Goal: Task Accomplishment & Management: Use online tool/utility

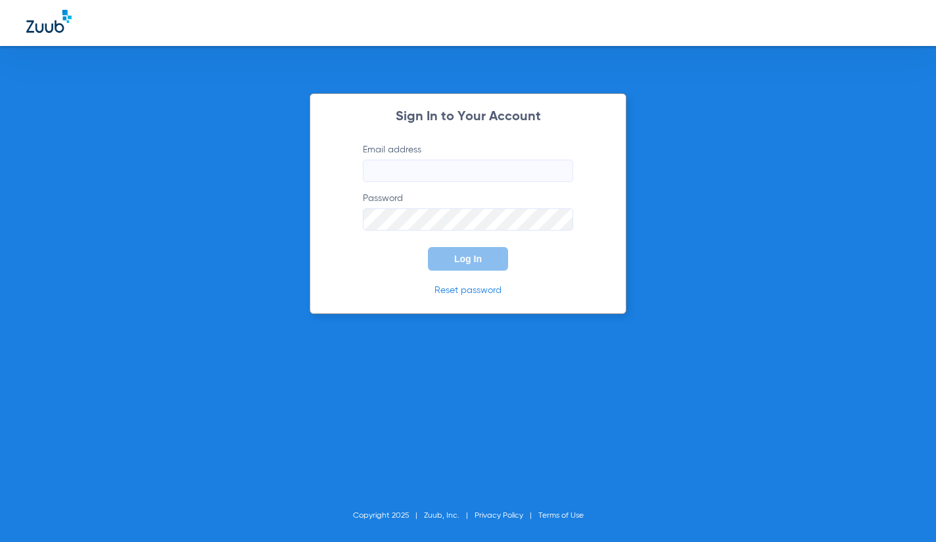
click at [448, 175] on input "Email address" at bounding box center [468, 171] width 210 height 22
type input "K"
type input "[EMAIL_ADDRESS][DOMAIN_NAME]"
click at [428, 247] on button "Log In" at bounding box center [468, 259] width 80 height 24
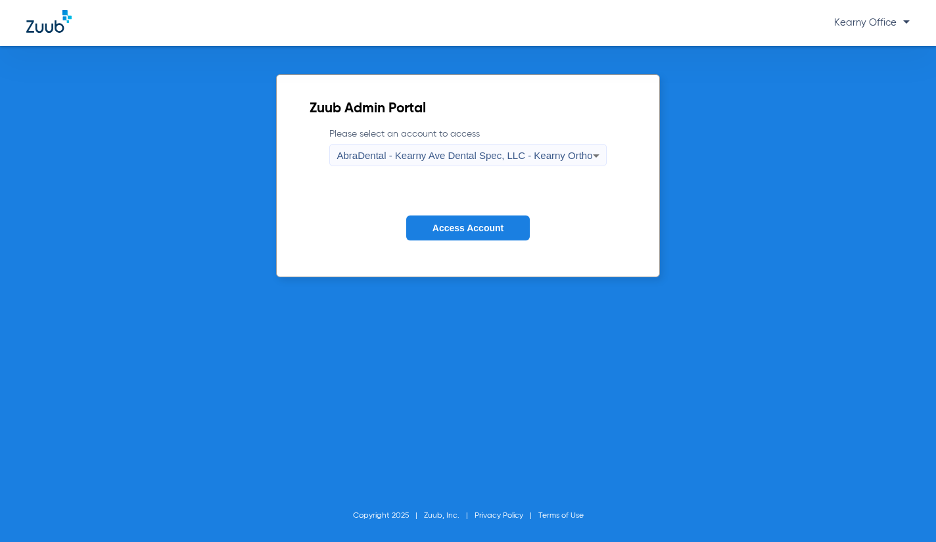
click at [514, 150] on span "AbraDental - Kearny Ave Dental Spec, LLC - Kearny Ortho" at bounding box center [465, 155] width 256 height 11
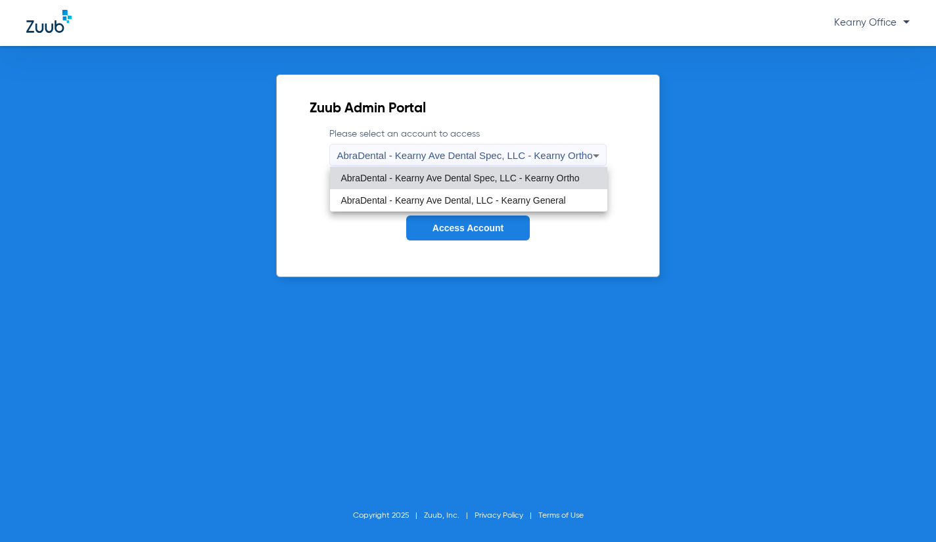
drag, startPoint x: 475, startPoint y: 193, endPoint x: 474, endPoint y: 211, distance: 18.5
click at [475, 193] on mat-option "AbraDental - Kearny Ave Dental, LLC - Kearny General" at bounding box center [468, 200] width 277 height 22
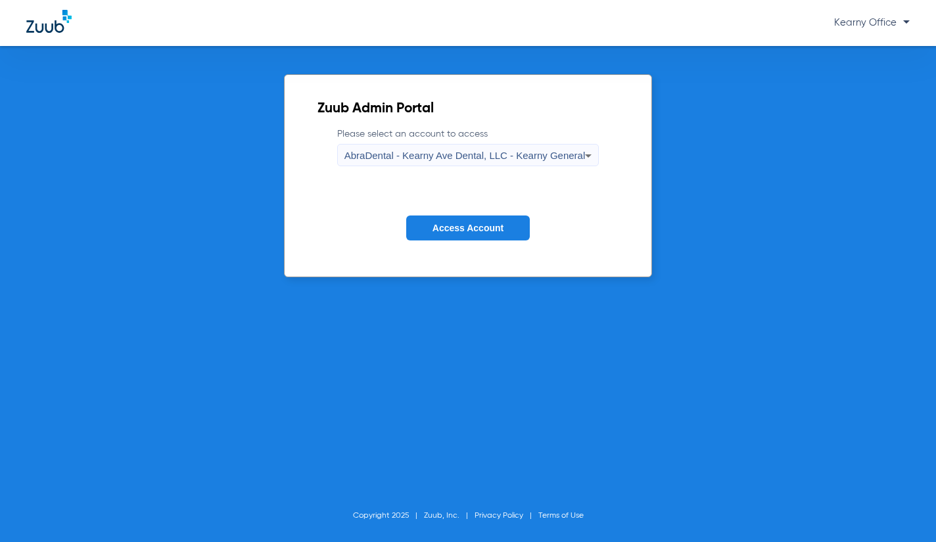
click at [471, 222] on button "Access Account" at bounding box center [468, 229] width 124 height 26
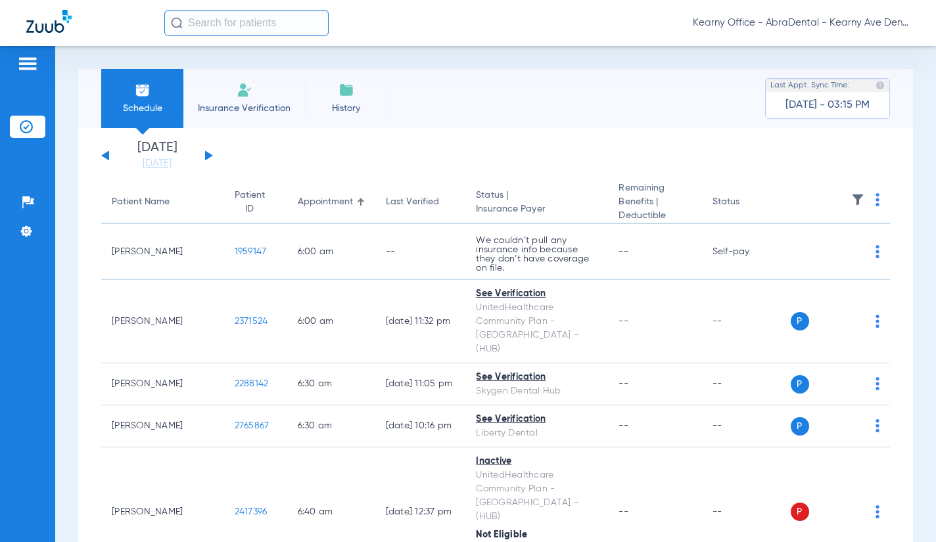
click at [245, 22] on input "text" at bounding box center [246, 23] width 164 height 26
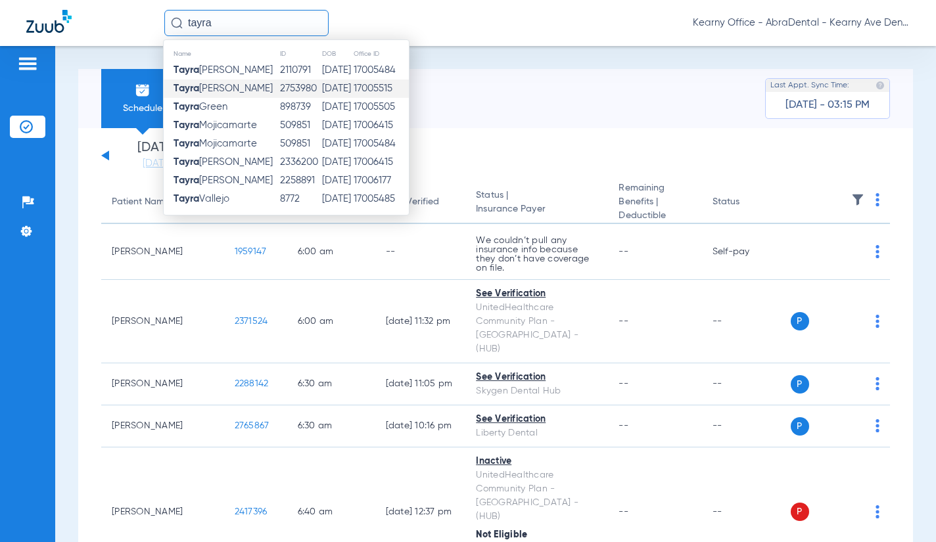
type input "tayra"
drag, startPoint x: 223, startPoint y: 85, endPoint x: 6, endPoint y: 82, distance: 217.0
click at [223, 85] on span "[PERSON_NAME]" at bounding box center [223, 89] width 99 height 10
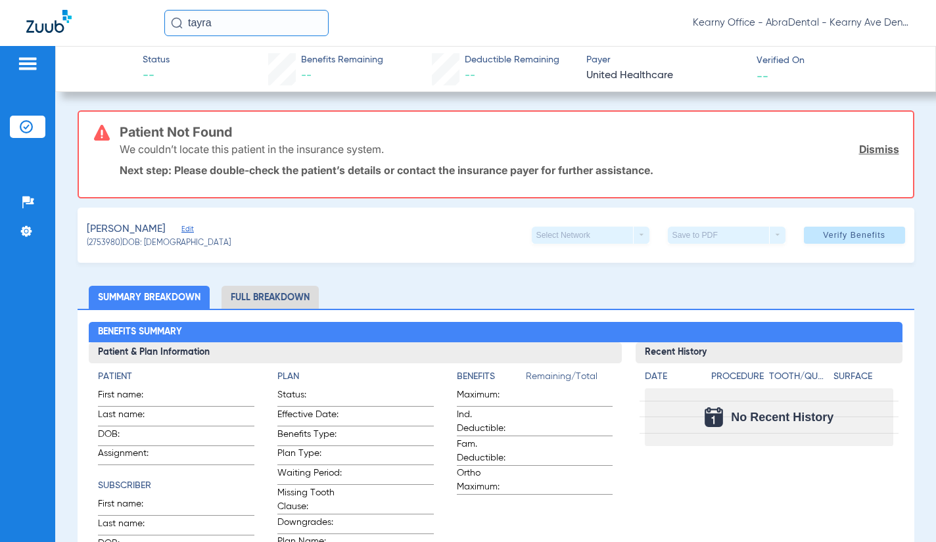
click at [863, 146] on link "Dismiss" at bounding box center [879, 149] width 40 height 13
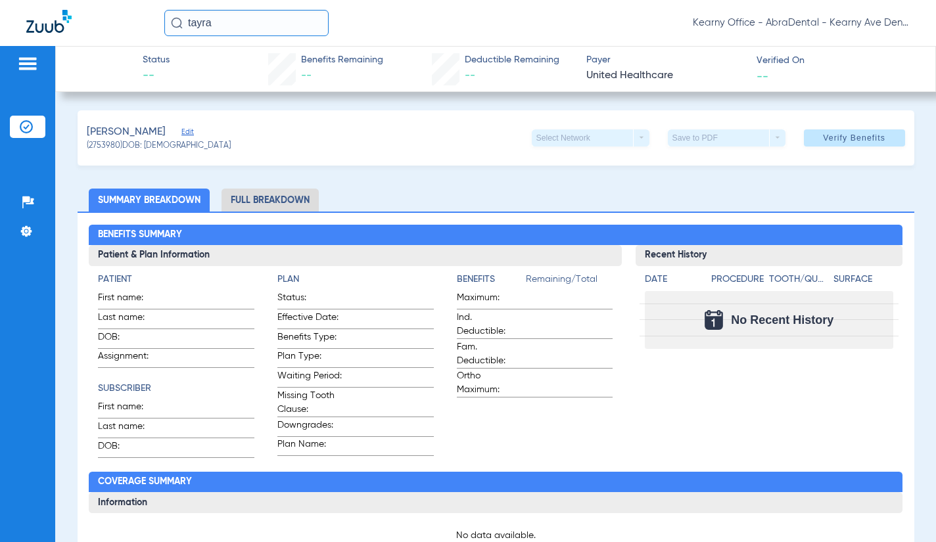
click at [185, 130] on span "Edit" at bounding box center [187, 134] width 12 height 12
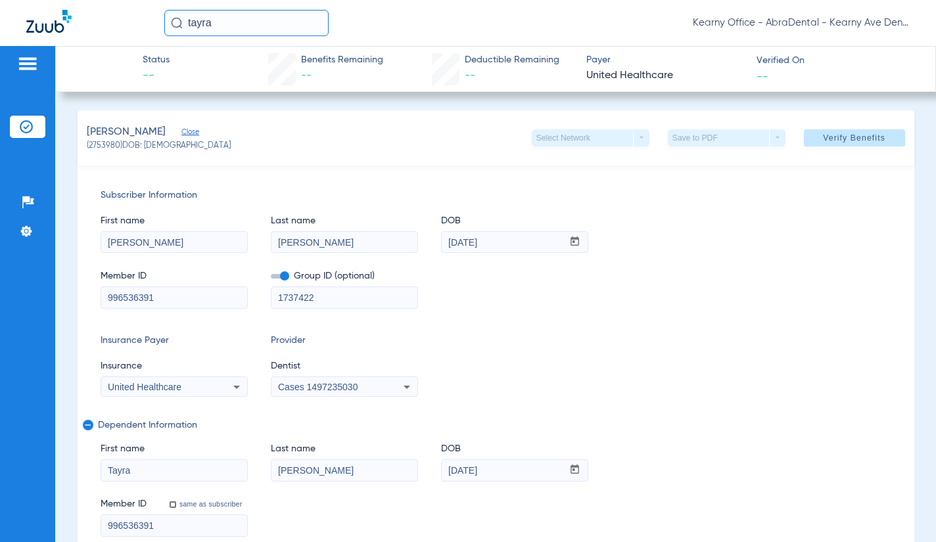
click at [295, 387] on span "Cases 1497235030" at bounding box center [318, 387] width 80 height 11
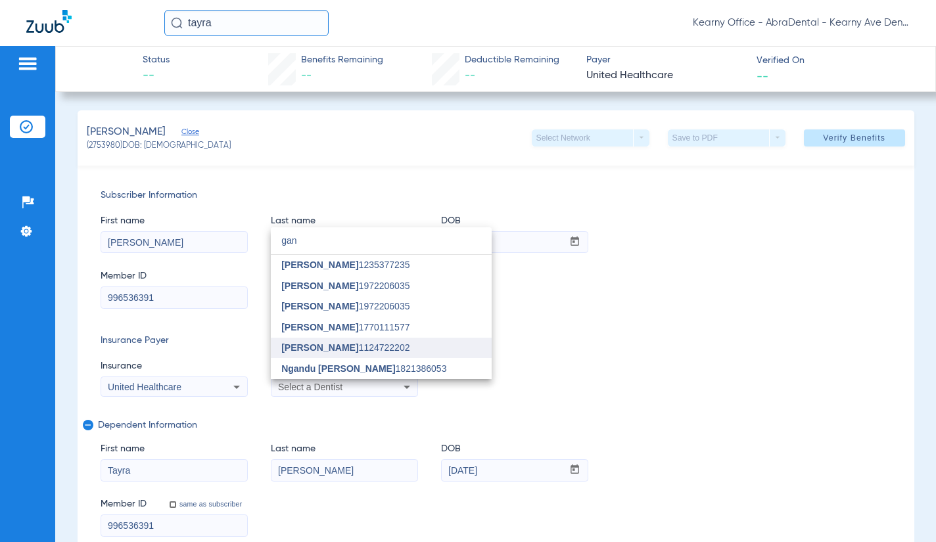
type input "gan"
drag, startPoint x: 342, startPoint y: 352, endPoint x: 459, endPoint y: 325, distance: 120.2
click at [342, 352] on span "[PERSON_NAME] 1124722202" at bounding box center [345, 347] width 128 height 9
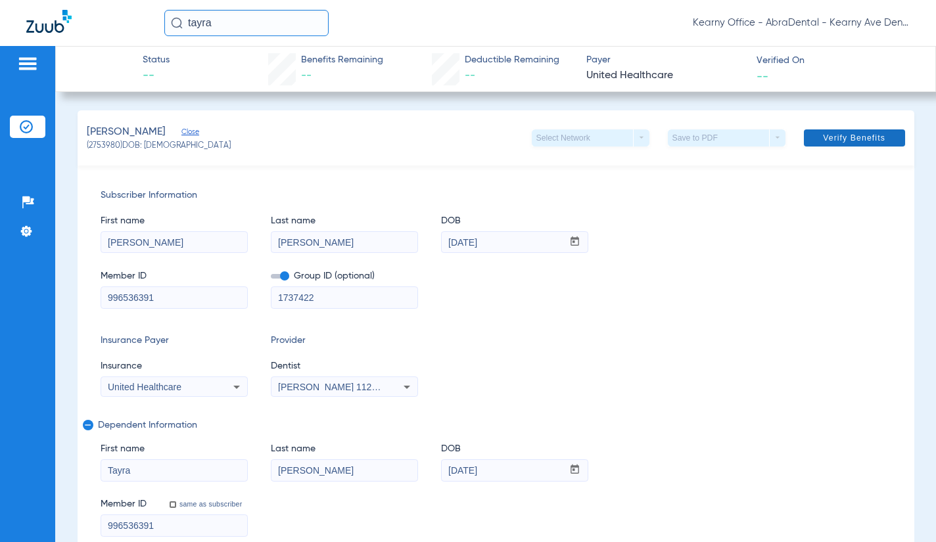
click at [847, 136] on span "Verify Benefits" at bounding box center [854, 138] width 62 height 11
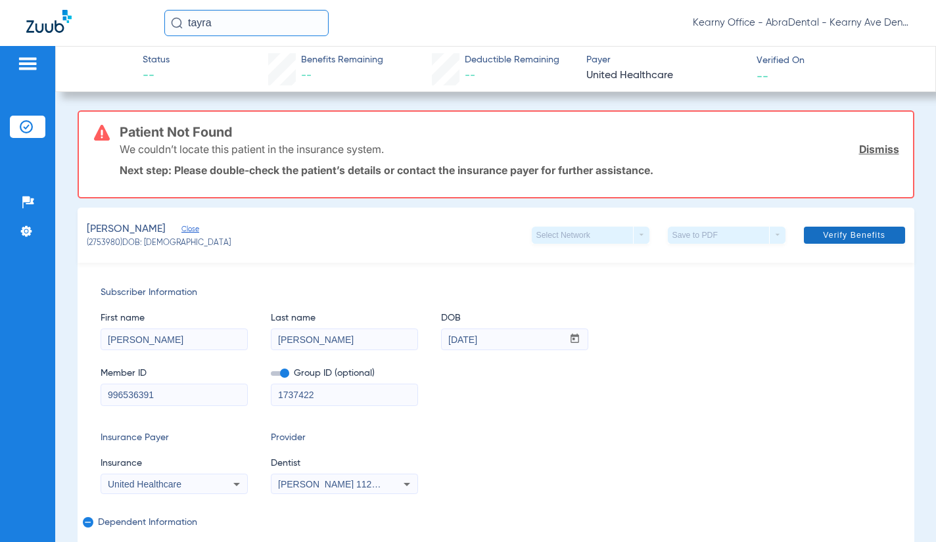
drag, startPoint x: 857, startPoint y: 155, endPoint x: 802, endPoint y: 130, distance: 60.9
click at [859, 155] on link "Dismiss" at bounding box center [879, 149] width 40 height 13
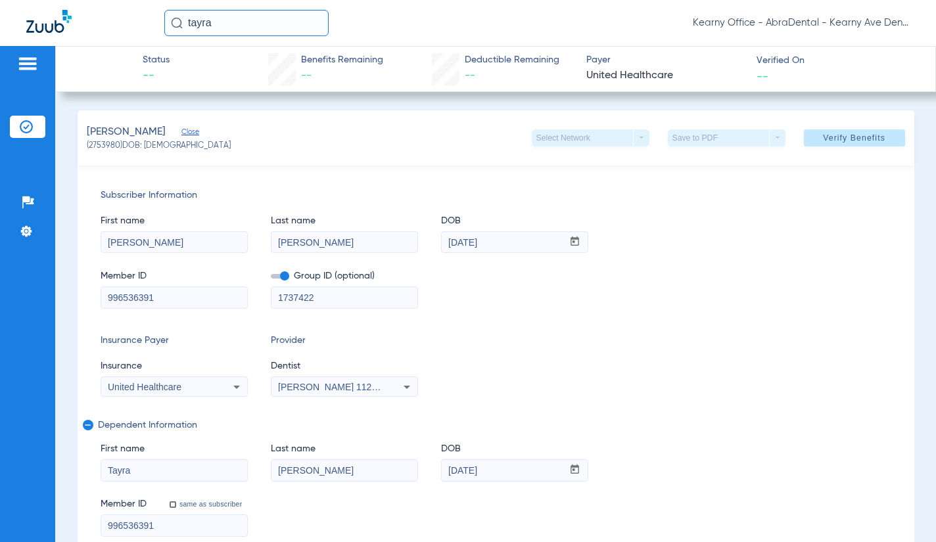
drag, startPoint x: 245, startPoint y: 16, endPoint x: 168, endPoint y: 26, distance: 77.6
click at [168, 26] on input "tayra" at bounding box center [246, 23] width 164 height 26
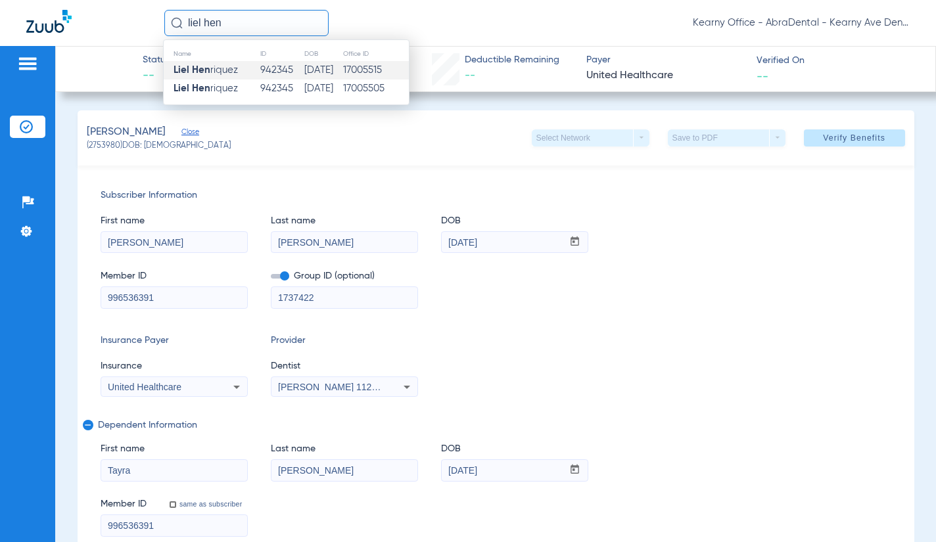
type input "liel hen"
click at [304, 74] on td "[DATE]" at bounding box center [323, 70] width 39 height 18
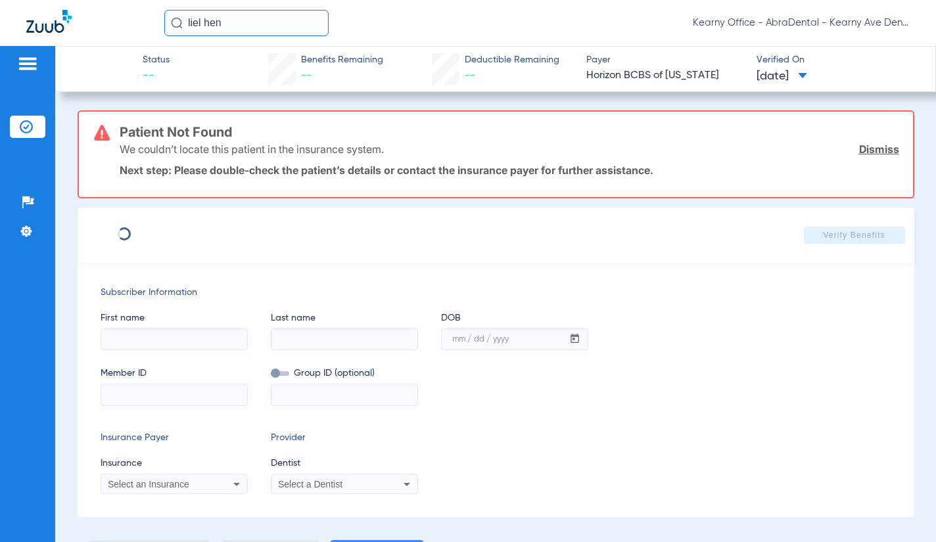
type input "[PERSON_NAME]"
type input "[DATE]"
type input "3HZN65989270"
type input "0872060000"
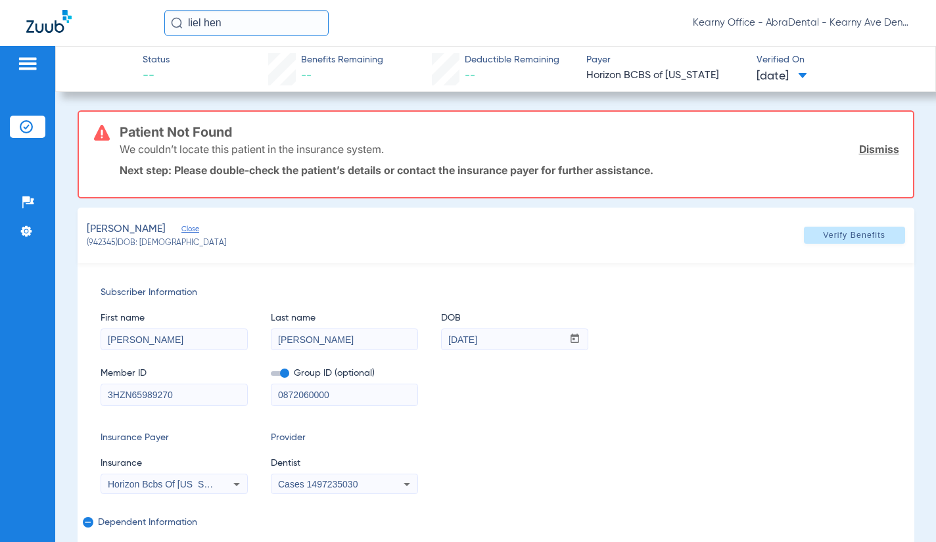
click at [867, 150] on link "Dismiss" at bounding box center [879, 149] width 40 height 13
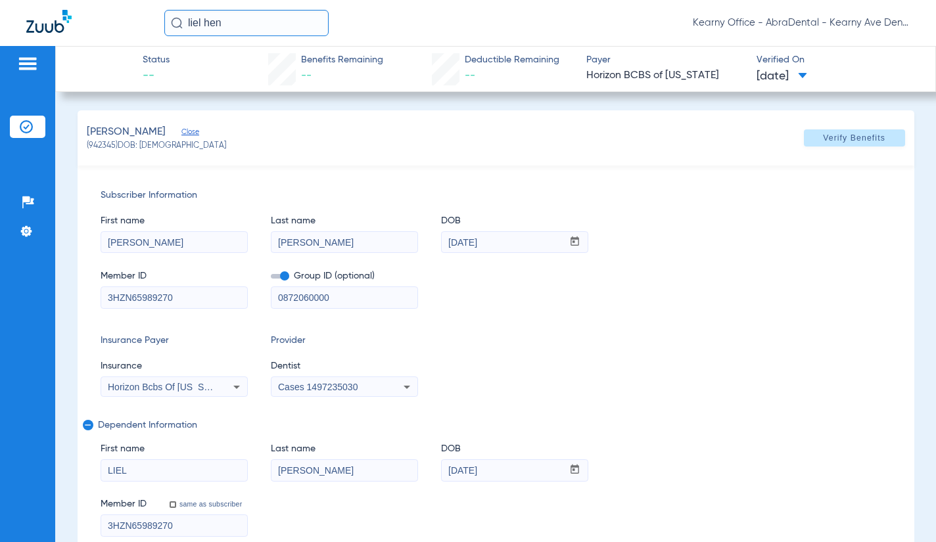
click at [328, 378] on mat-select "Cases 1497235030" at bounding box center [344, 387] width 147 height 21
click at [323, 383] on span "Cases 1497235030" at bounding box center [318, 387] width 80 height 11
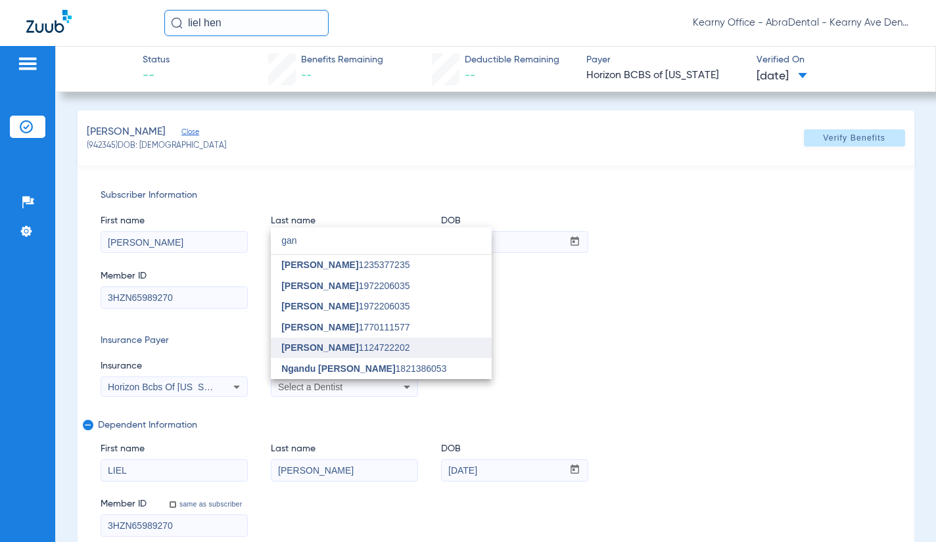
type input "gan"
click at [366, 343] on span "[PERSON_NAME] 1124722202" at bounding box center [345, 347] width 128 height 9
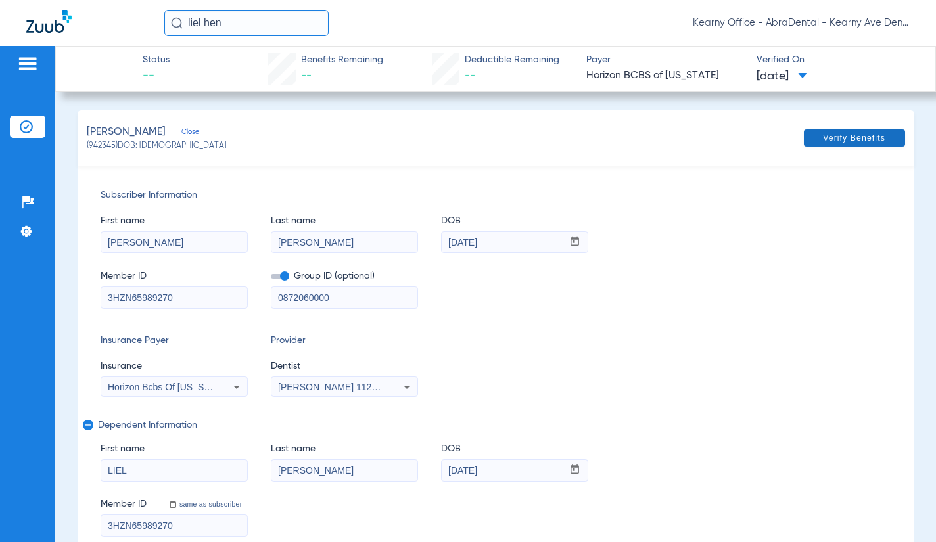
click at [831, 138] on span "Verify Benefits" at bounding box center [854, 138] width 62 height 11
select select "page-width"
type input "1"
click at [921, 26] on div "liel hen Kearny Office - AbraDental - Kearny Ave Dental, LLC - Kearny General" at bounding box center [468, 23] width 936 height 46
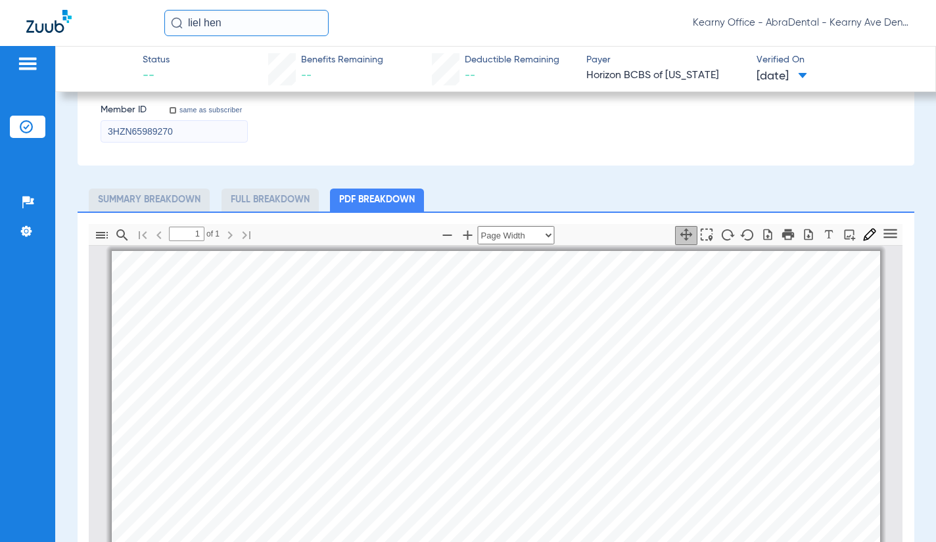
scroll to position [0, 0]
